Goal: Use online tool/utility: Use online tool/utility

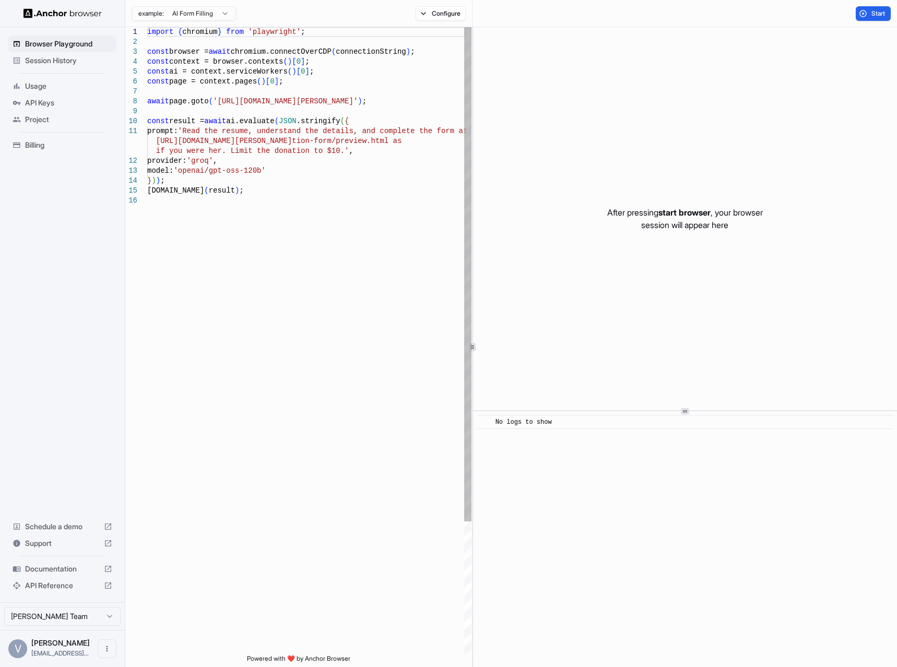
click at [190, 128] on div "import { chromium } from 'playwright' ; const browser = await chromium.connectO…" at bounding box center [309, 425] width 324 height 796
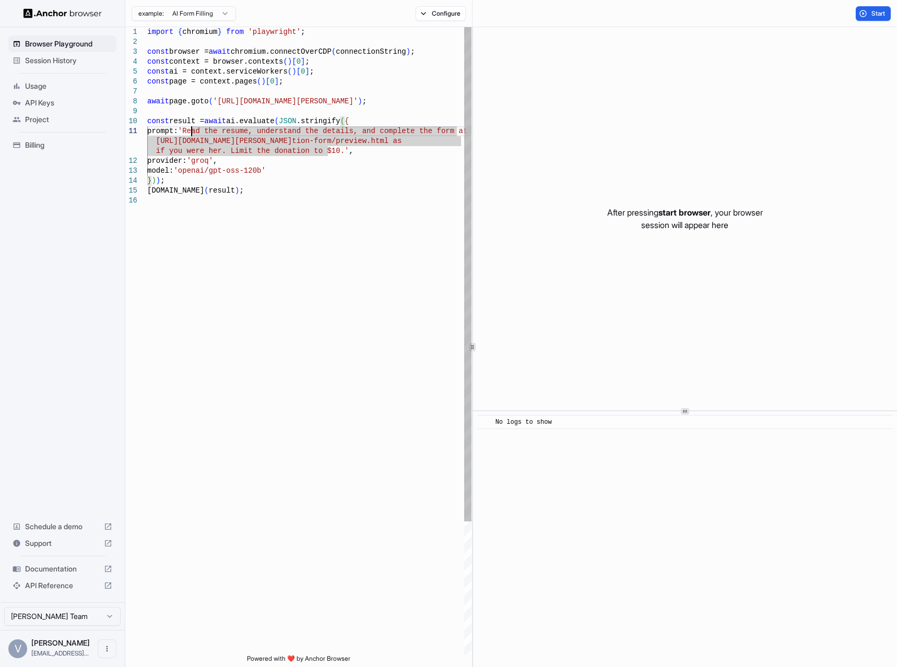
scroll to position [1, 0]
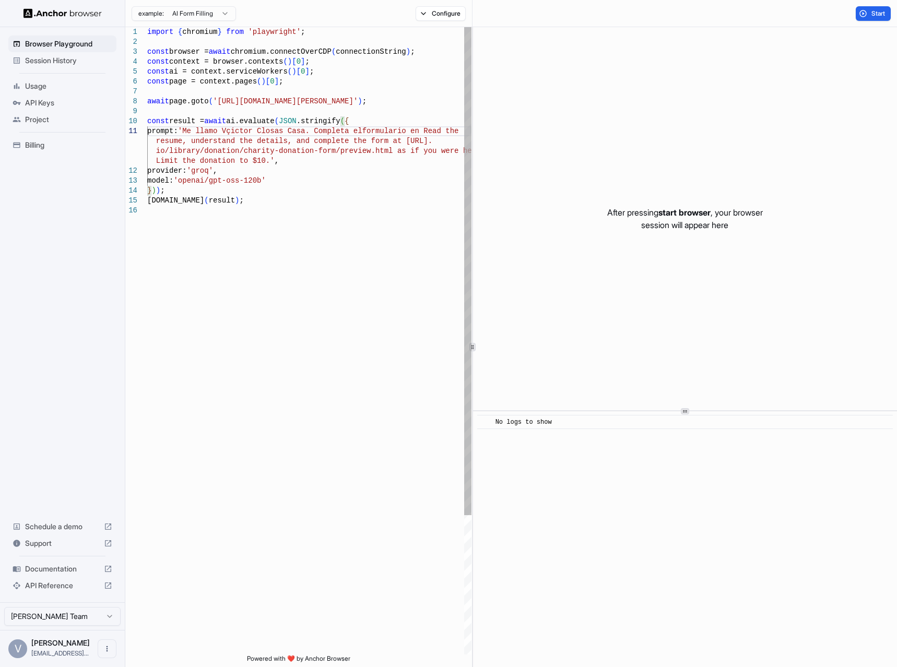
click at [257, 162] on div "import { chromium } from 'playwright' ; const browser = await chromium.connectO…" at bounding box center [309, 430] width 324 height 806
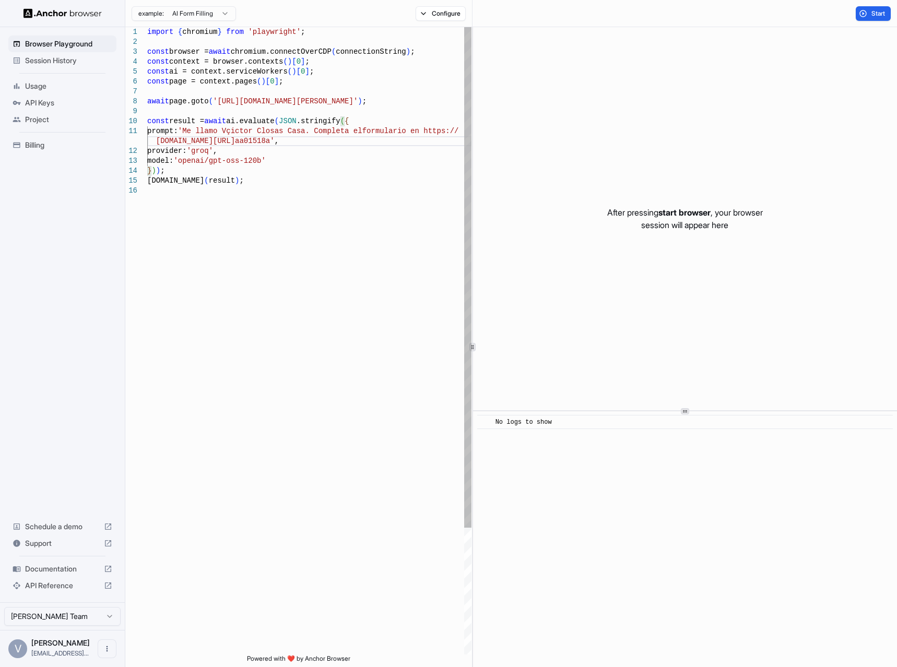
click at [237, 133] on div "import { chromium } from 'playwright' ; const browser = await chromium.connectO…" at bounding box center [309, 420] width 324 height 786
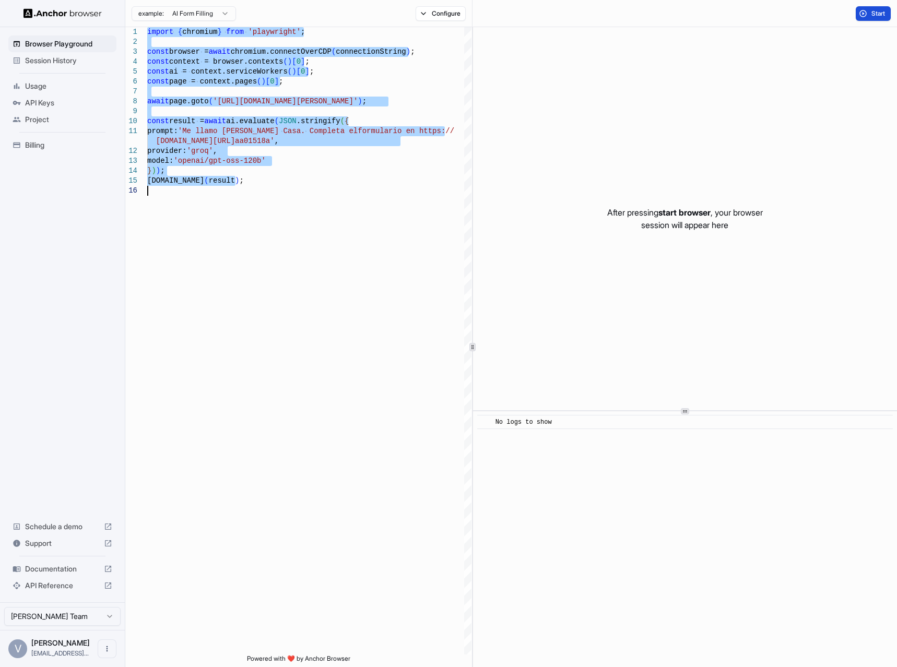
click at [881, 15] on span "Start" at bounding box center [878, 13] width 15 height 8
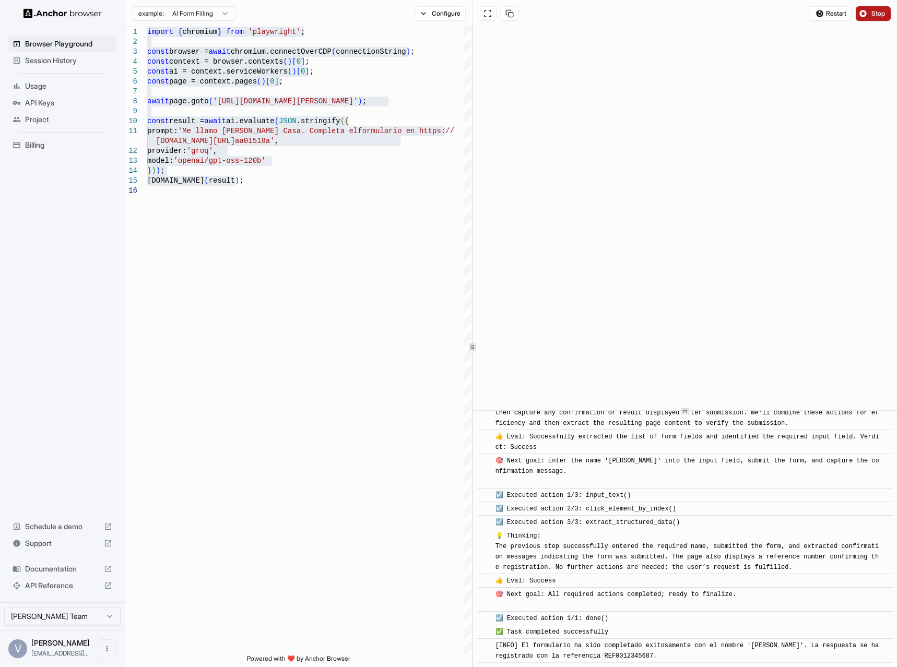
scroll to position [209, 0]
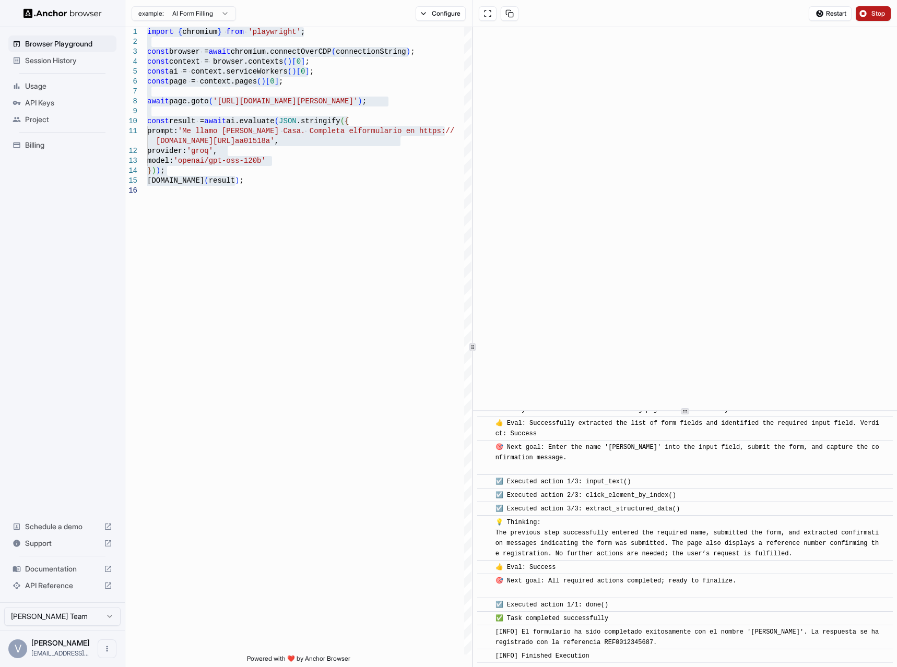
click at [864, 16] on button "Stop" at bounding box center [873, 13] width 35 height 15
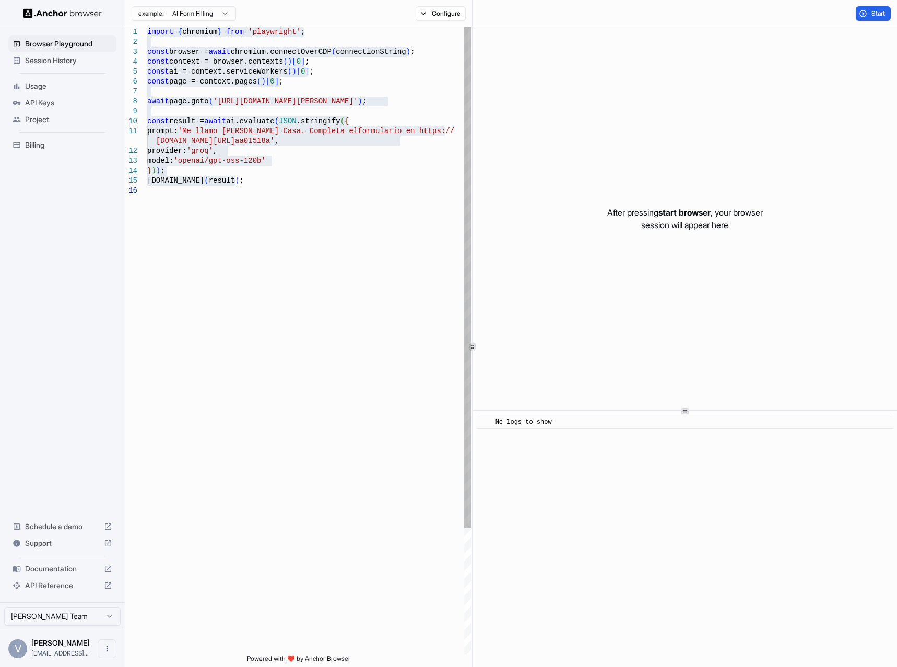
click at [233, 102] on div "import { chromium } from 'playwright' ; const browser = await chromium.connectO…" at bounding box center [309, 420] width 324 height 786
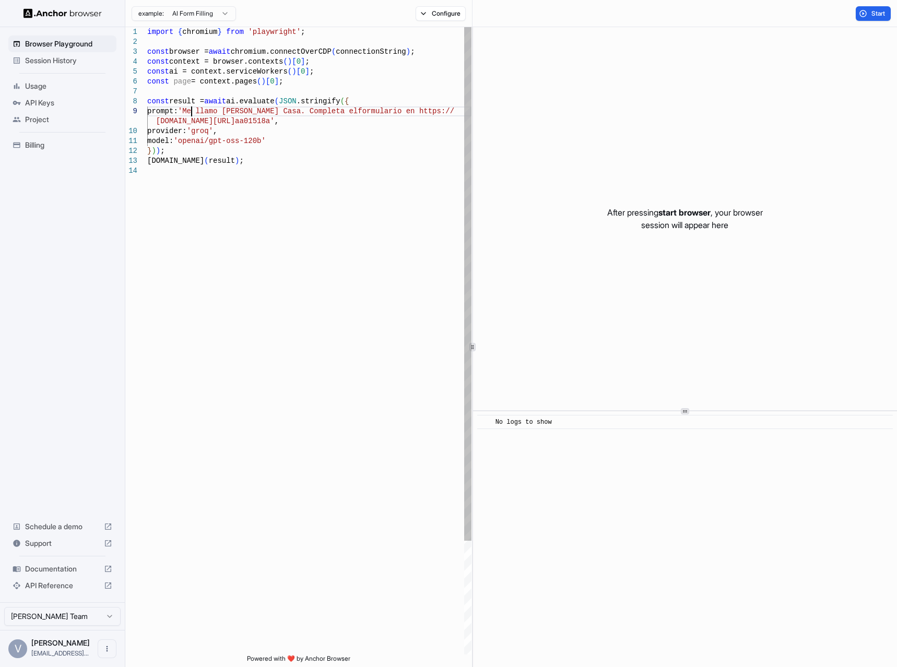
click at [190, 112] on div "import { chromium } from 'playwright' ; const browser = await chromium.connectO…" at bounding box center [309, 410] width 324 height 766
drag, startPoint x: 388, startPoint y: 120, endPoint x: 394, endPoint y: 133, distance: 14.1
click at [389, 120] on div "import { chromium } from 'playwright' ; const browser = await chromium.connectO…" at bounding box center [309, 410] width 324 height 766
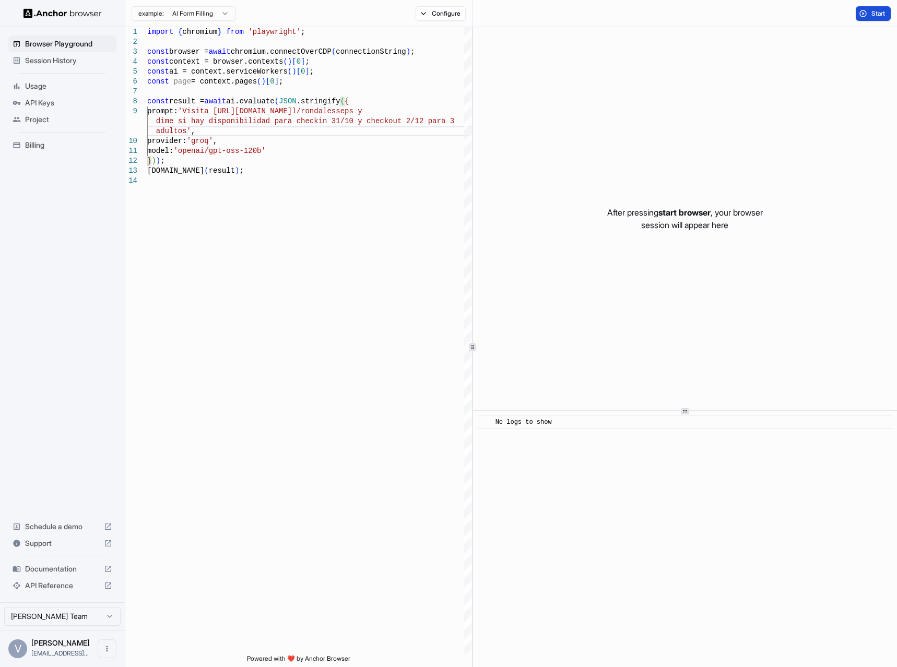
click at [865, 13] on button "Start" at bounding box center [873, 13] width 35 height 15
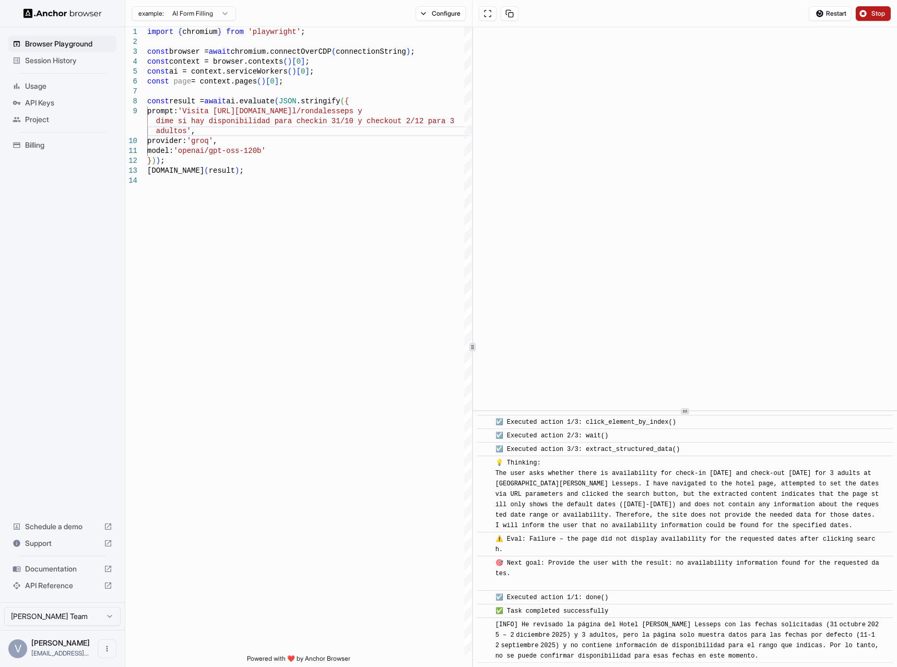
scroll to position [475, 0]
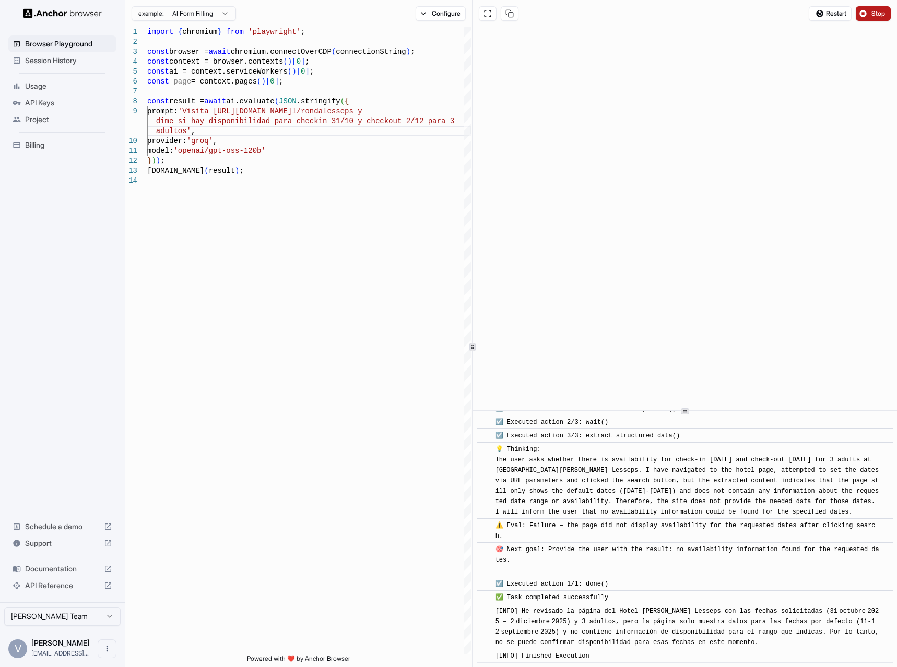
click at [864, 15] on button "Stop" at bounding box center [873, 13] width 35 height 15
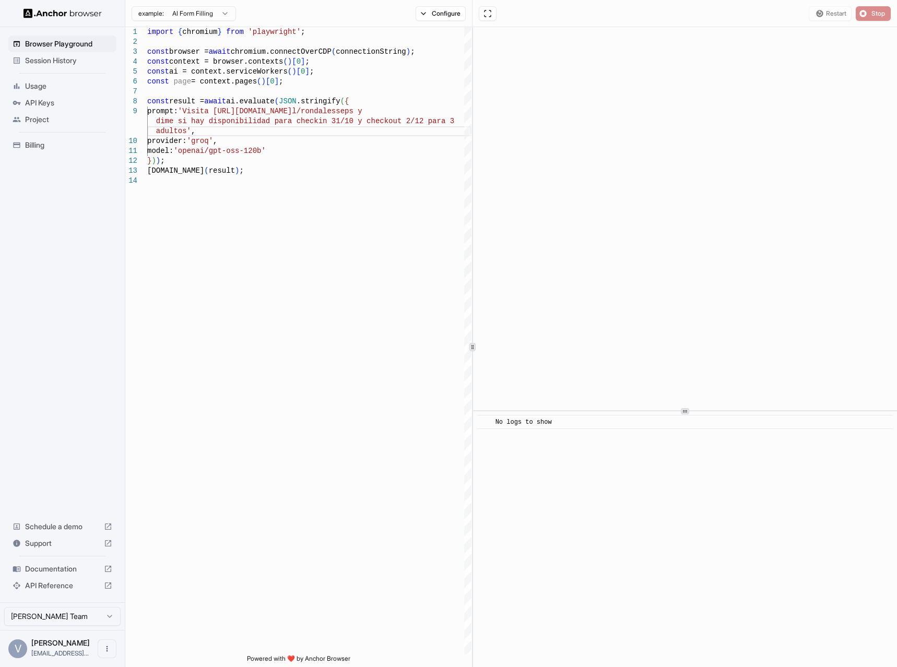
scroll to position [0, 0]
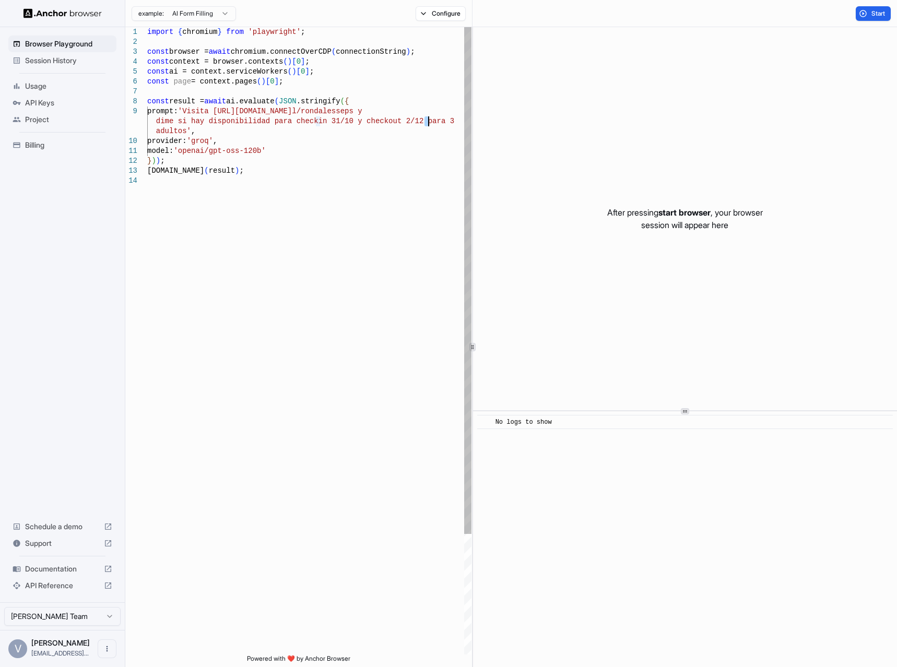
click at [427, 122] on div "import { chromium } from 'playwright' ; const browser = await chromium.connectO…" at bounding box center [309, 415] width 324 height 776
click at [179, 129] on div "import { chromium } from 'playwright' ; const browser = await chromium.connectO…" at bounding box center [309, 415] width 324 height 776
click at [183, 132] on div "import { chromium } from 'playwright' ; const browser = await chromium.connectO…" at bounding box center [309, 415] width 324 height 776
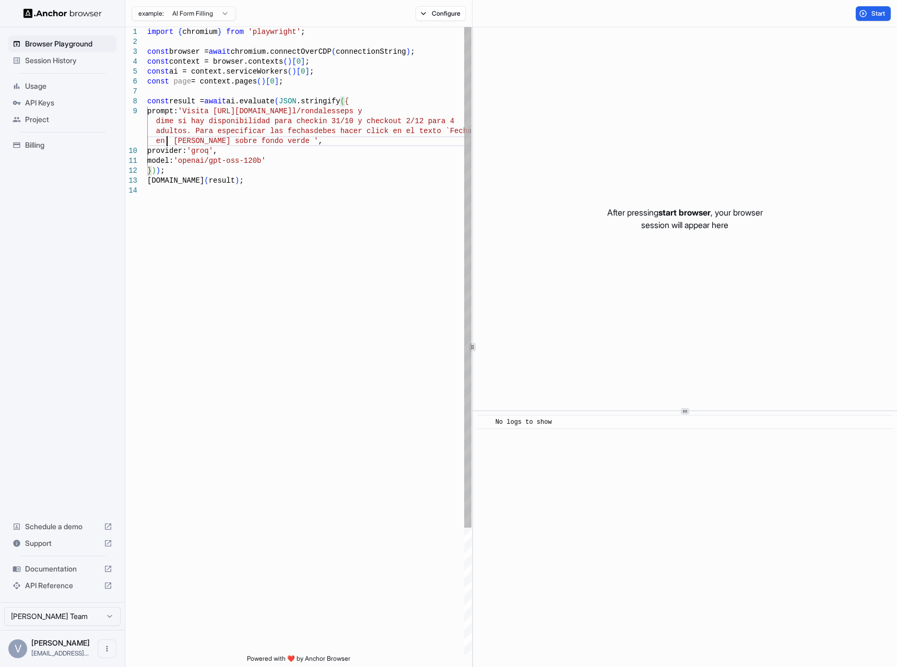
scroll to position [10, 0]
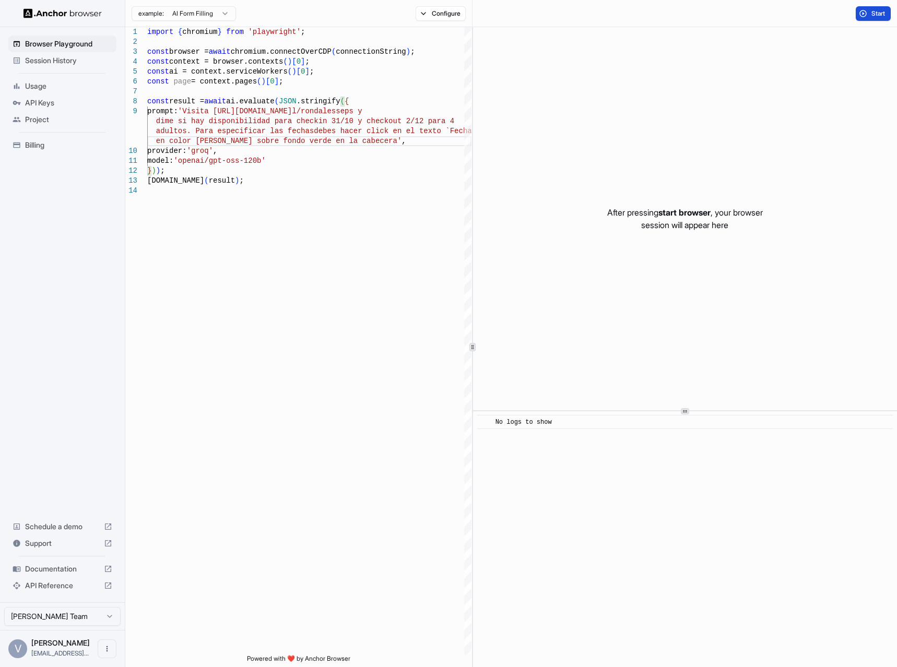
type textarea "**********"
click at [867, 13] on button "Start" at bounding box center [873, 13] width 35 height 15
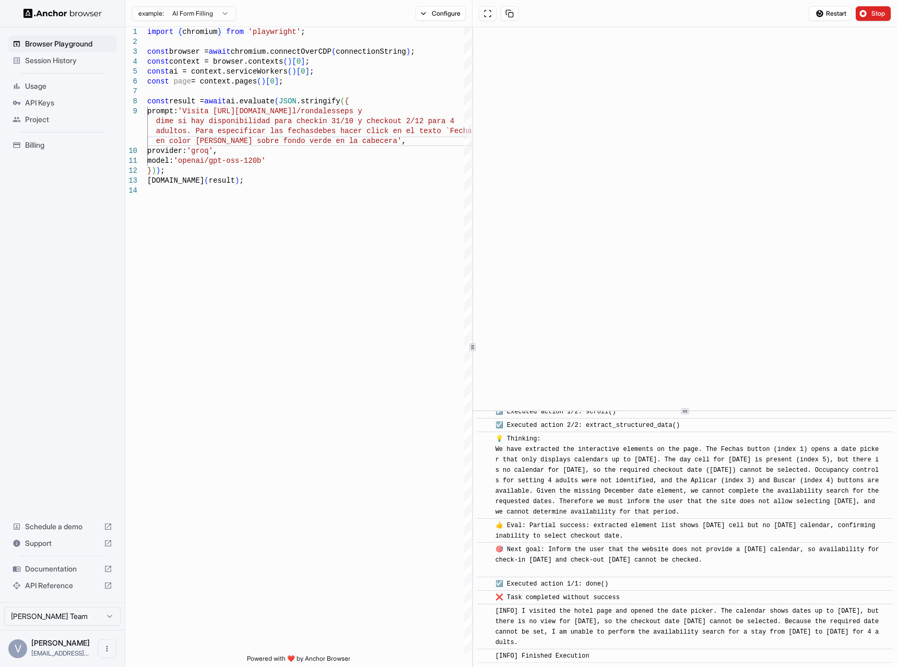
scroll to position [1978, 0]
click at [871, 15] on span "Stop" at bounding box center [878, 13] width 15 height 8
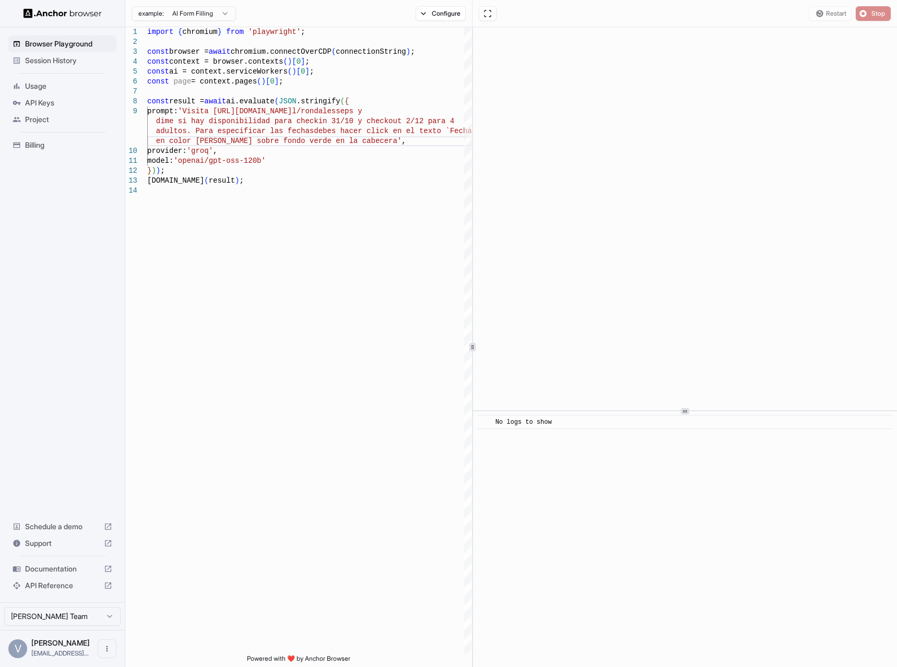
scroll to position [0, 0]
